Goal: Check status: Check status

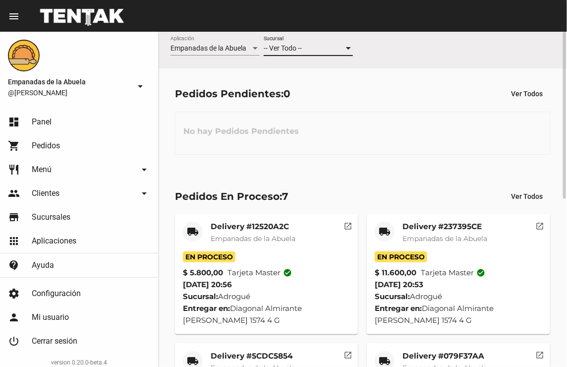
click at [323, 50] on div "-- Ver Todo --" at bounding box center [304, 49] width 80 height 8
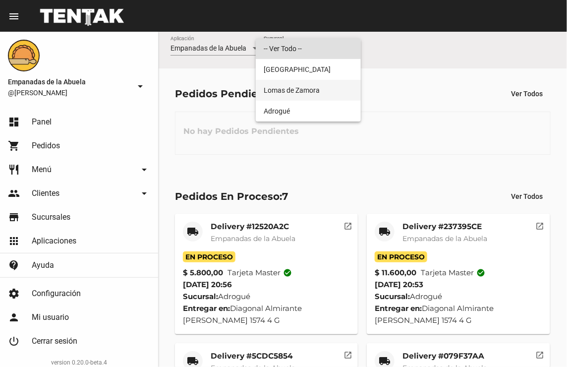
click at [313, 86] on span "Lomas de Zamora" at bounding box center [308, 90] width 89 height 21
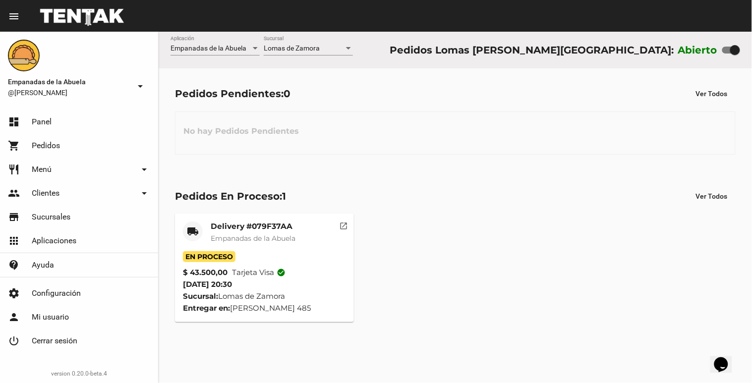
click at [291, 38] on div "Lomas de Zamora Sucursal" at bounding box center [308, 45] width 89 height 19
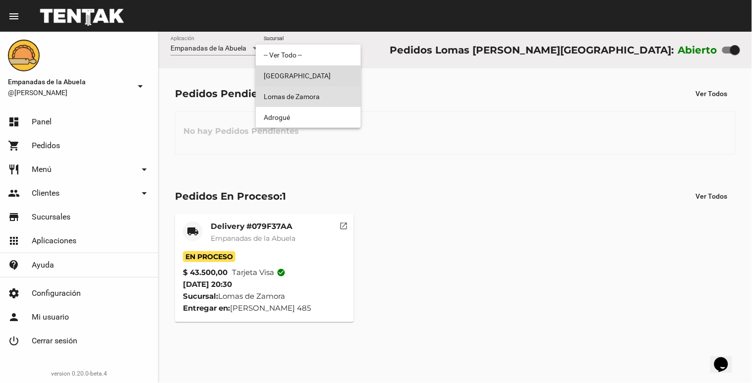
click at [297, 68] on span "[GEOGRAPHIC_DATA]" at bounding box center [308, 75] width 89 height 21
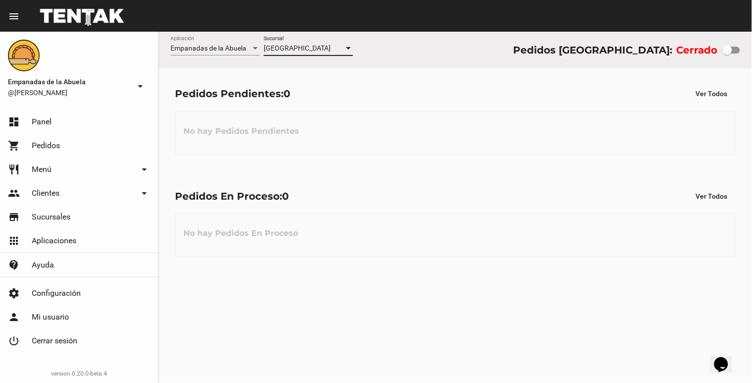
click at [299, 51] on span "[GEOGRAPHIC_DATA]" at bounding box center [297, 48] width 67 height 8
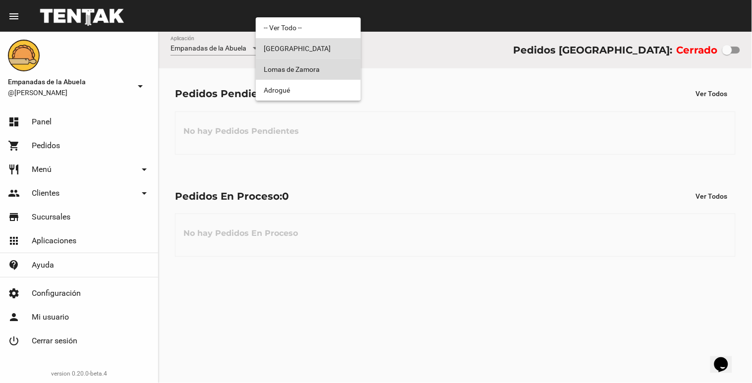
click at [293, 70] on span "Lomas de Zamora" at bounding box center [308, 69] width 89 height 21
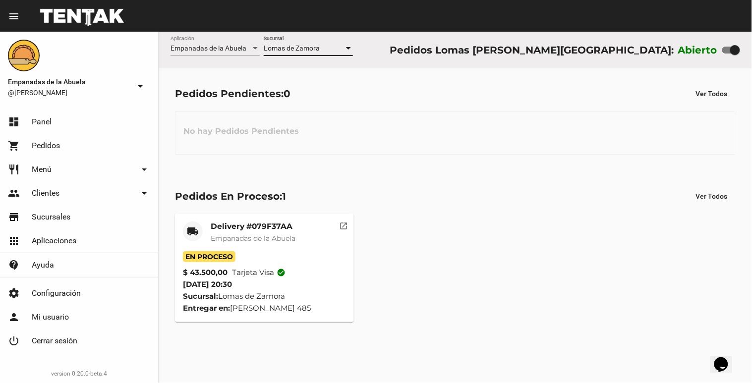
click at [254, 227] on mat-card-title "Delivery #079F37AA" at bounding box center [253, 227] width 85 height 10
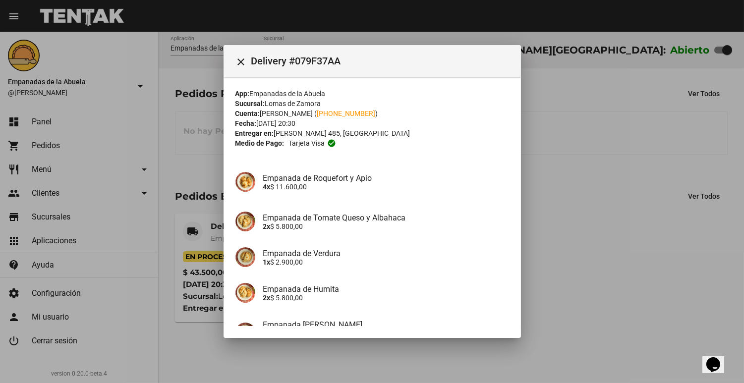
click at [232, 75] on mat-toolbar "close Delivery #079F37AA" at bounding box center [373, 61] width 298 height 32
click at [244, 57] on mat-icon "close" at bounding box center [242, 62] width 12 height 12
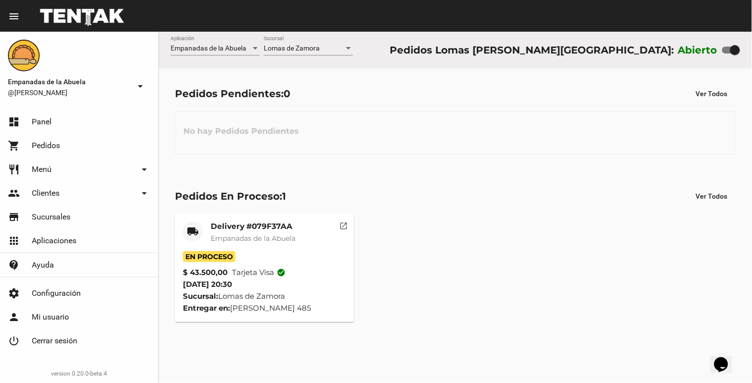
click at [336, 40] on div "Lomas de Zamora Sucursal" at bounding box center [308, 45] width 89 height 19
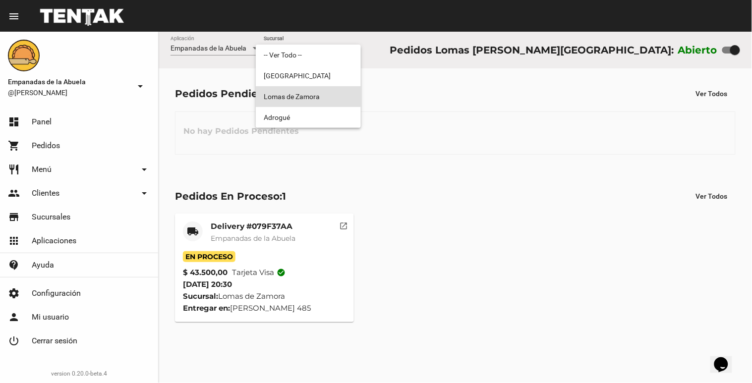
click at [397, 103] on div at bounding box center [376, 191] width 752 height 383
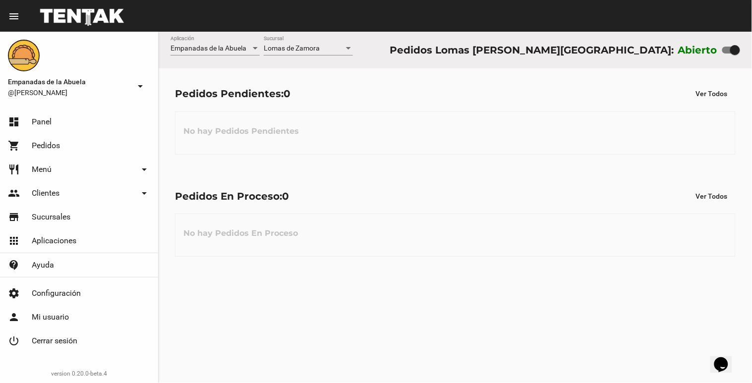
click at [322, 43] on div "Lomas de Zamora Sucursal" at bounding box center [308, 45] width 89 height 19
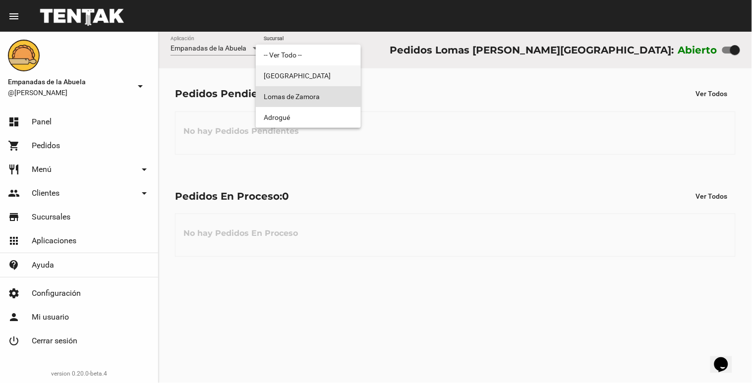
click at [299, 80] on span "[GEOGRAPHIC_DATA]" at bounding box center [308, 75] width 89 height 21
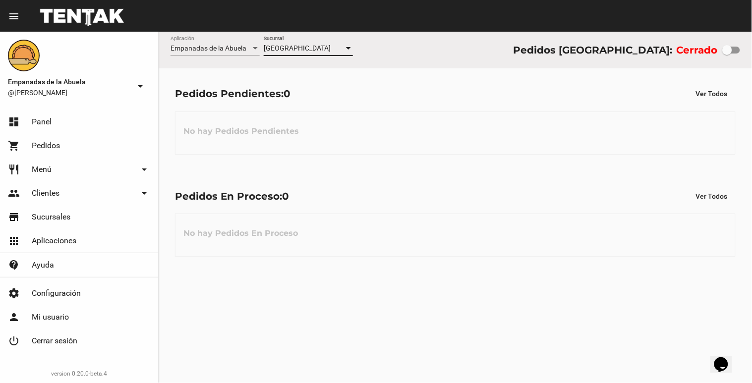
click at [320, 46] on div "[GEOGRAPHIC_DATA]" at bounding box center [304, 49] width 80 height 8
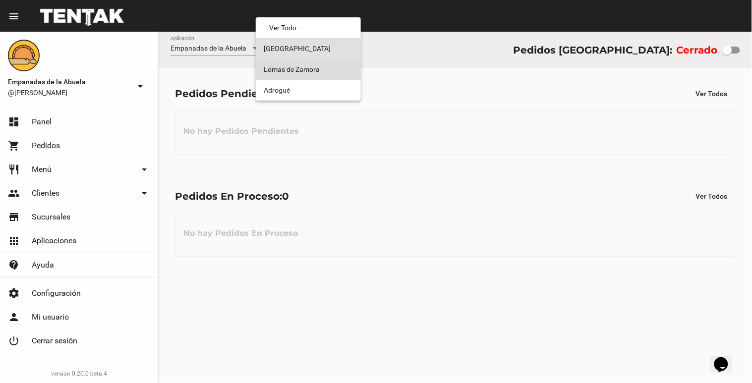
click at [313, 76] on span "Lomas de Zamora" at bounding box center [308, 69] width 89 height 21
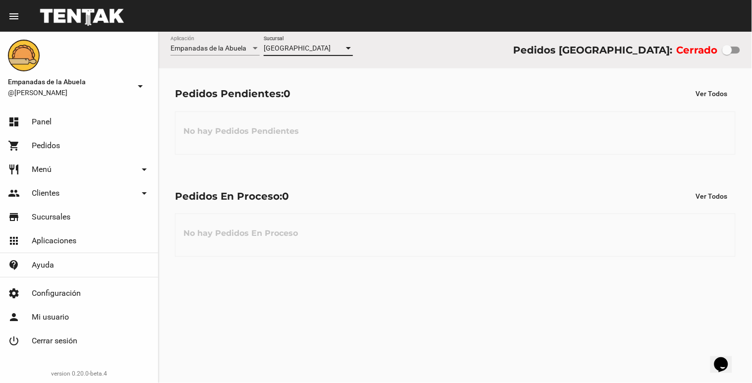
checkbox input "true"
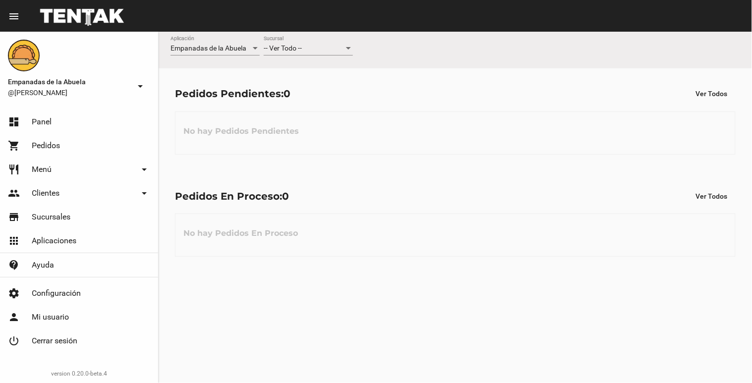
click at [325, 45] on div "-- Ver Todo --" at bounding box center [304, 49] width 80 height 8
click at [292, 90] on span "Lomas de Zamora" at bounding box center [308, 90] width 89 height 21
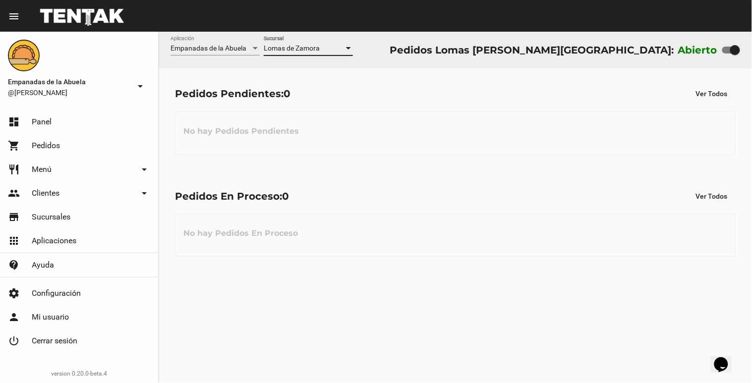
click at [731, 50] on div at bounding box center [736, 50] width 10 height 10
click at [728, 54] on input "checkbox" at bounding box center [727, 54] width 0 height 0
checkbox input "false"
